Goal: Find specific page/section: Find specific page/section

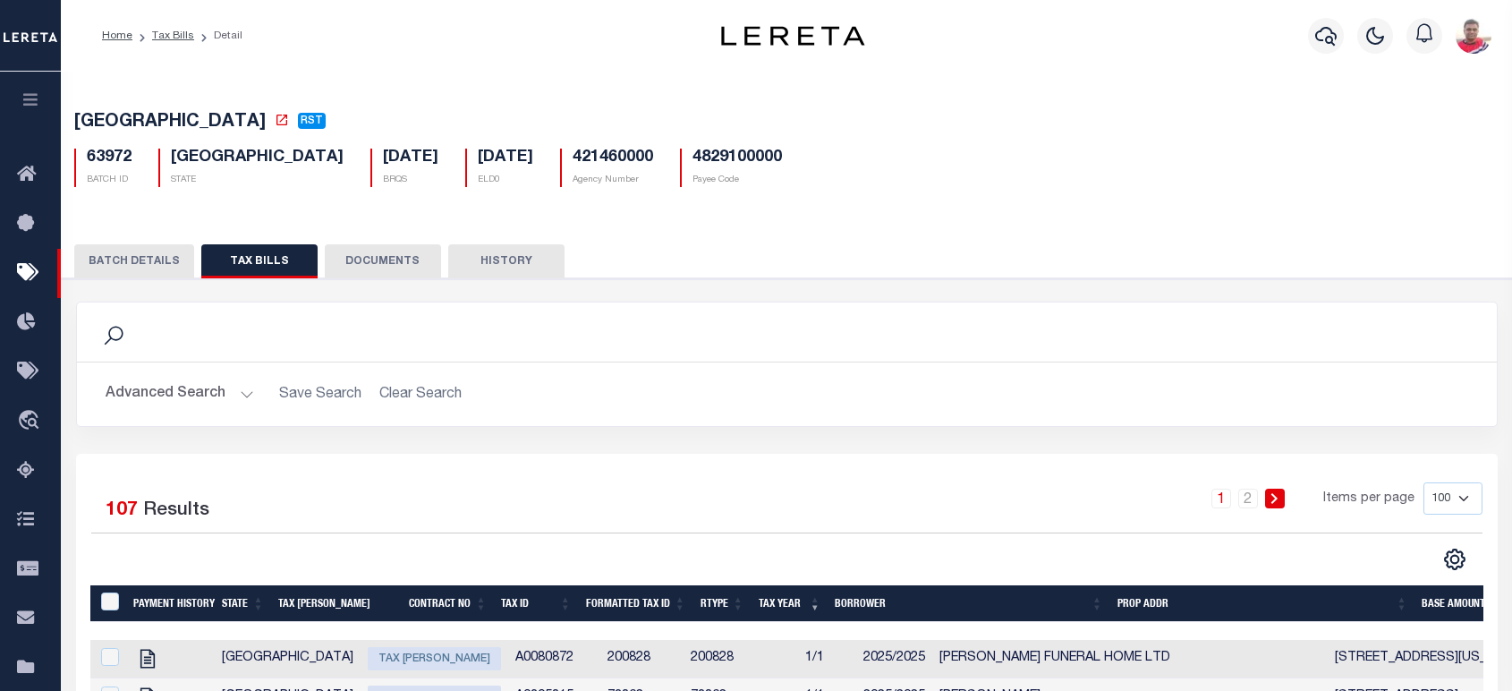
scroll to position [397, 0]
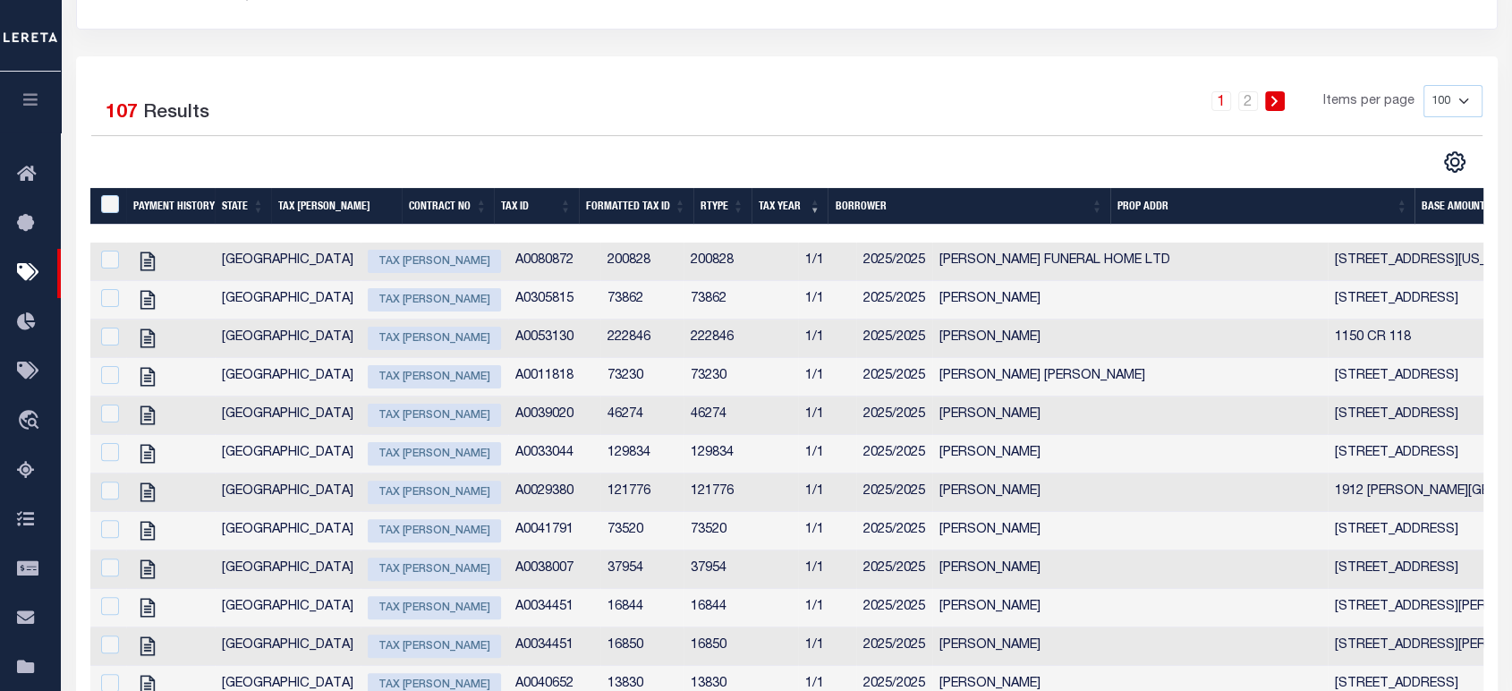
click at [33, 104] on icon "button" at bounding box center [31, 99] width 21 height 16
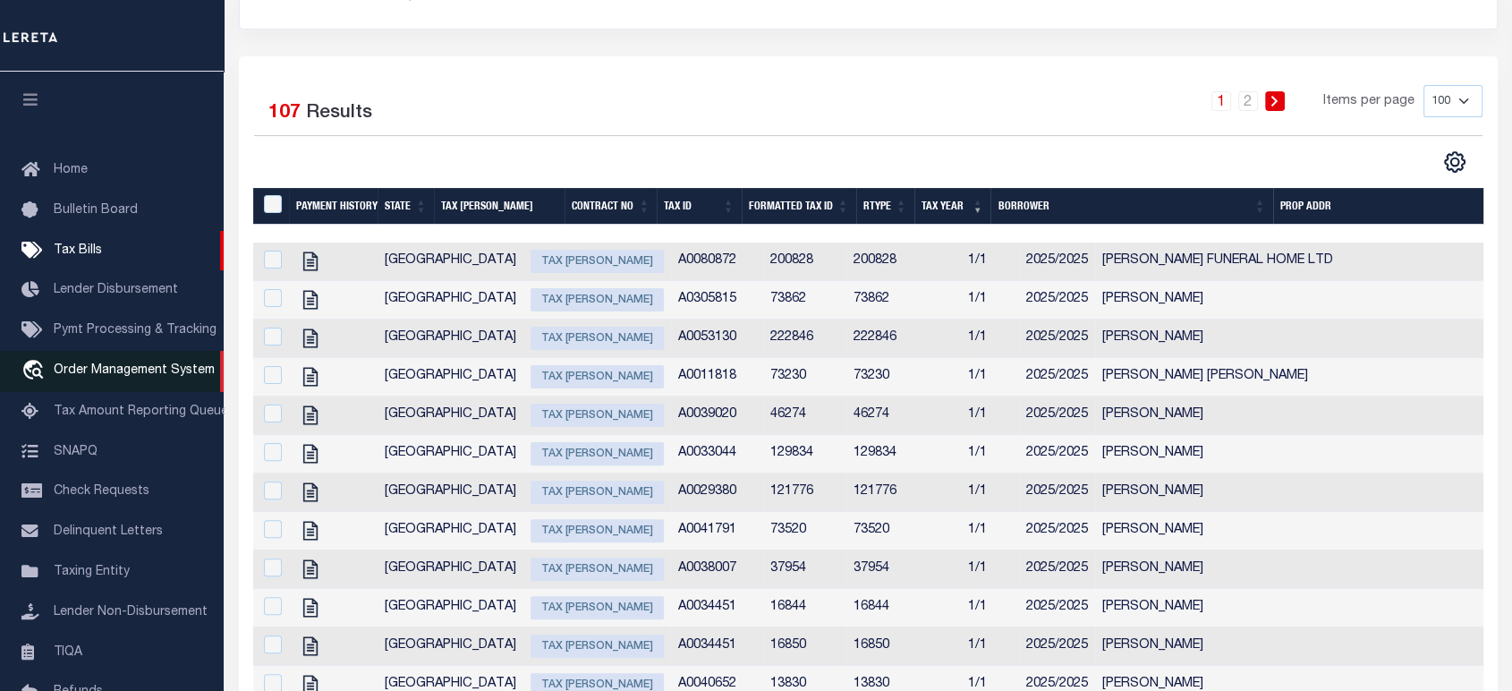
click at [112, 384] on link "travel_explore Order Management System" at bounding box center [112, 371] width 224 height 41
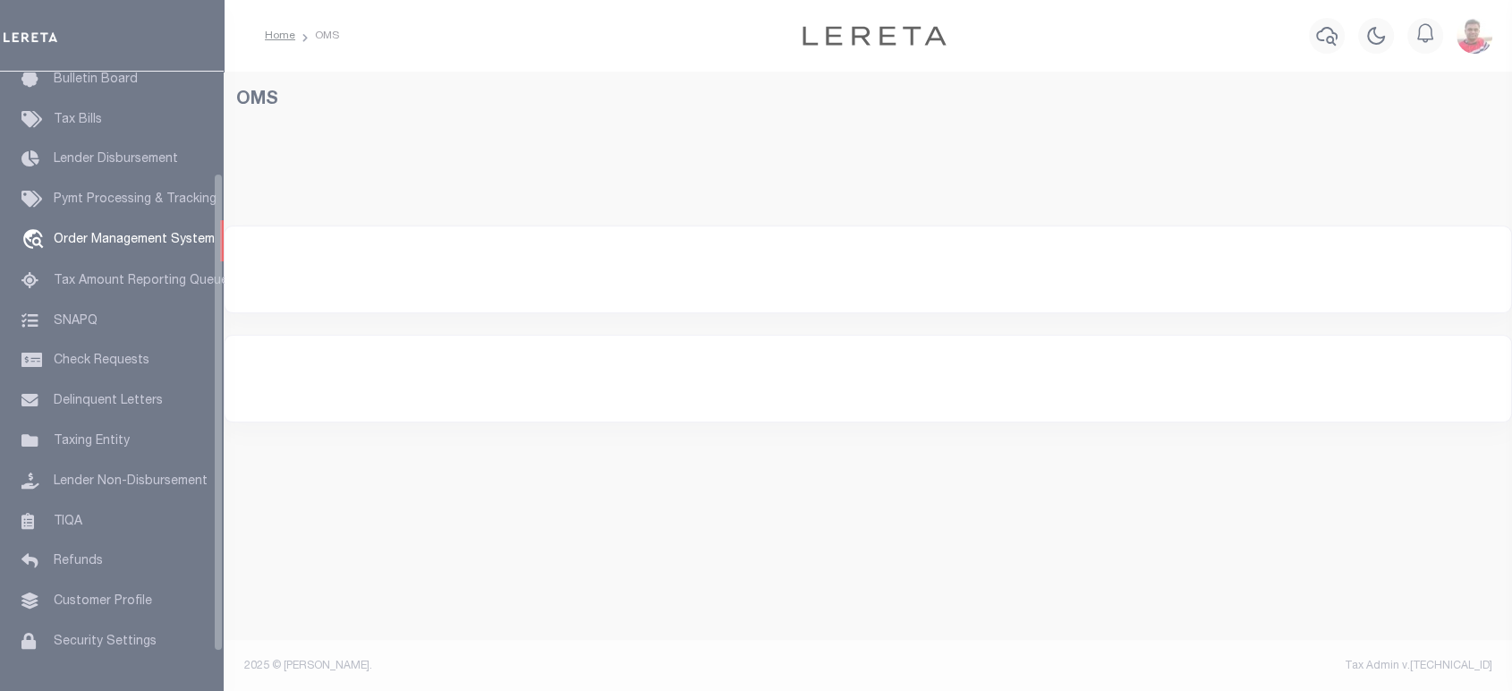
scroll to position [131, 0]
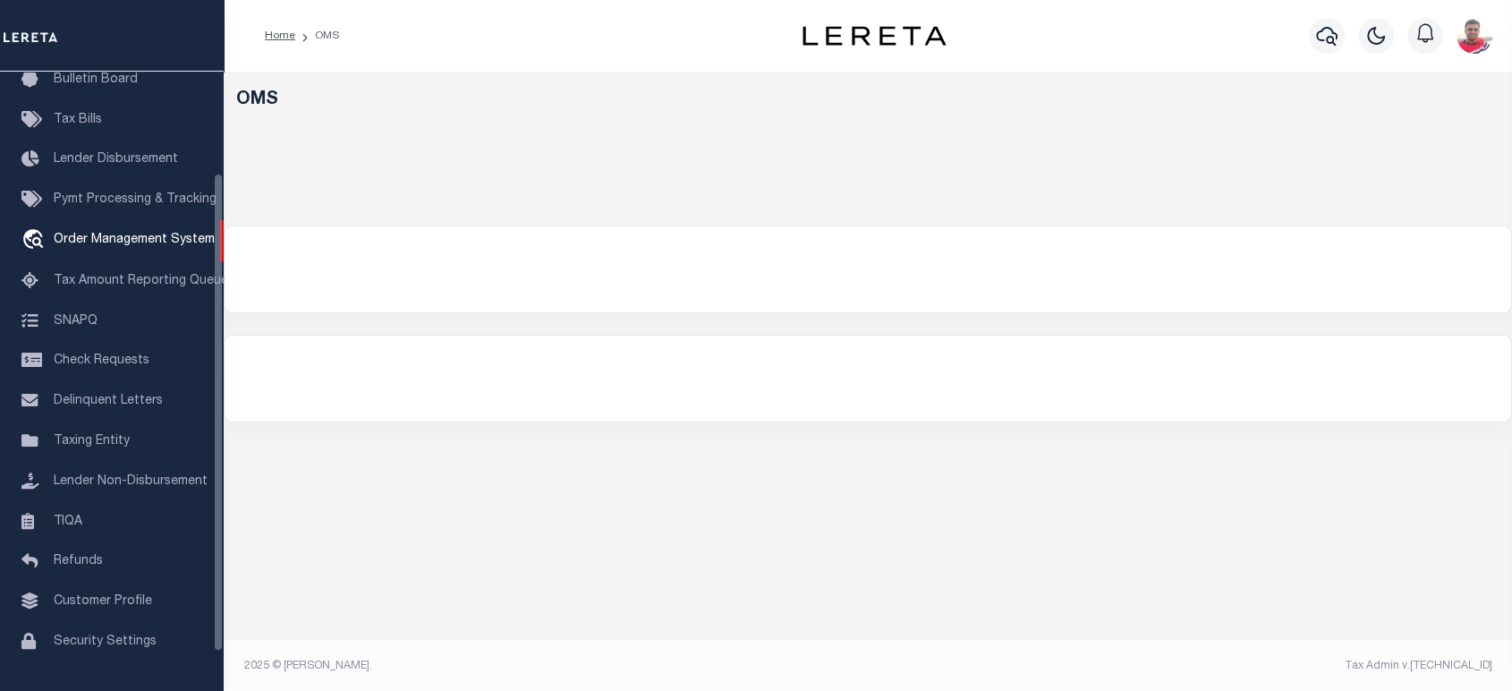
select select "200"
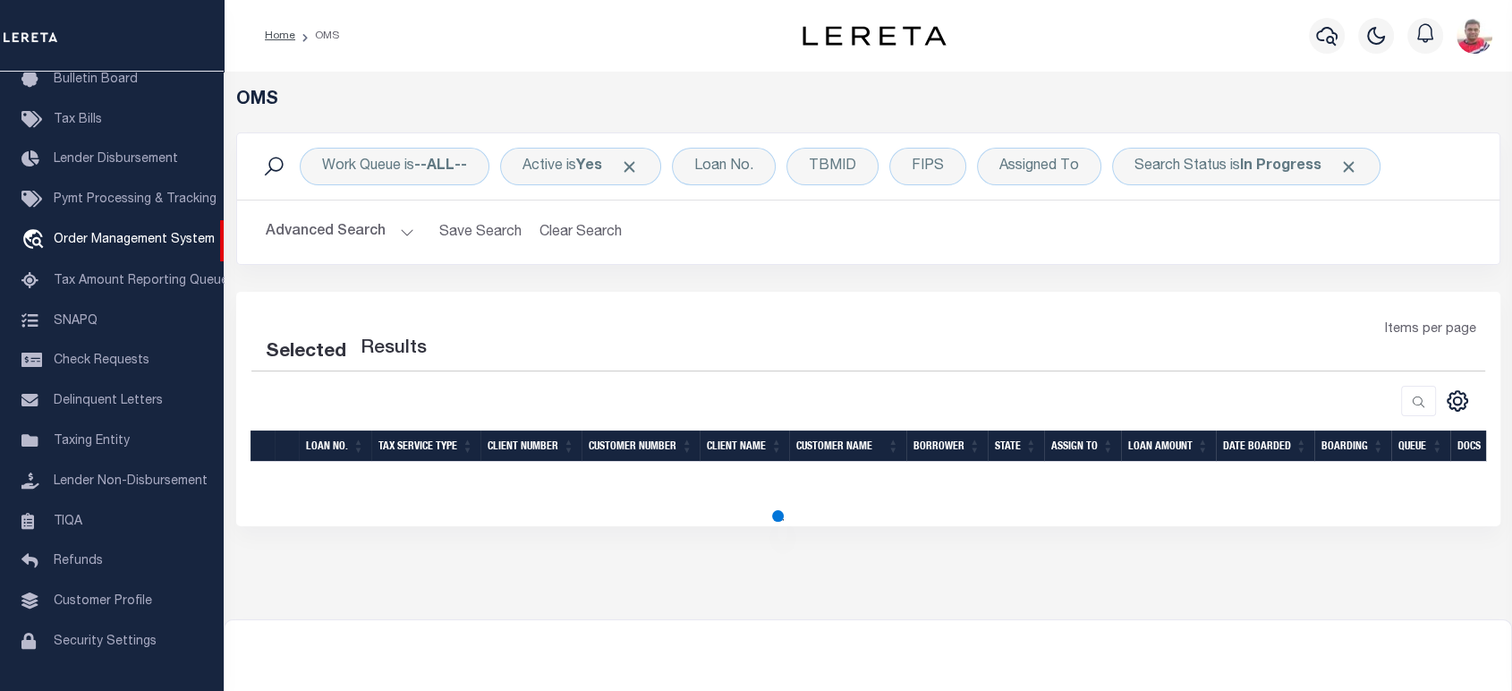
select select "200"
